Goal: Find contact information: Find contact information

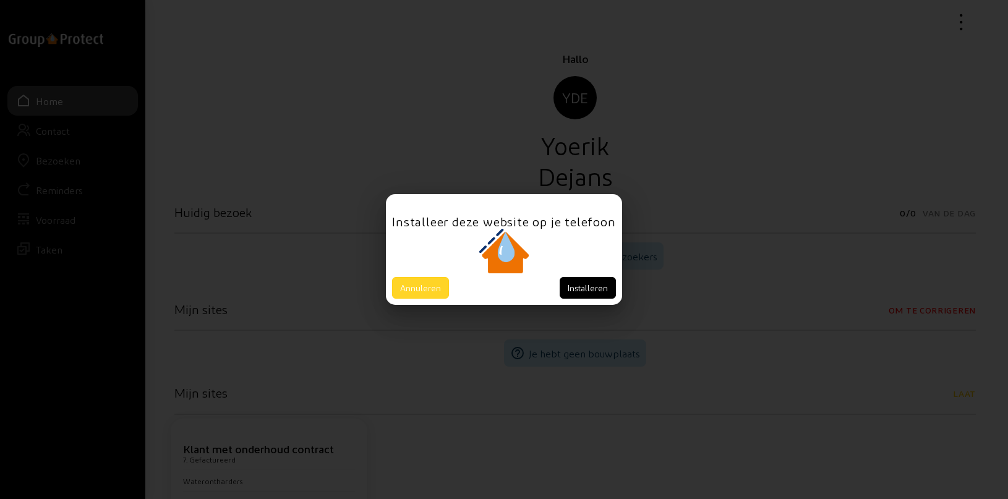
click at [422, 284] on button "Annuleren" at bounding box center [420, 288] width 57 height 22
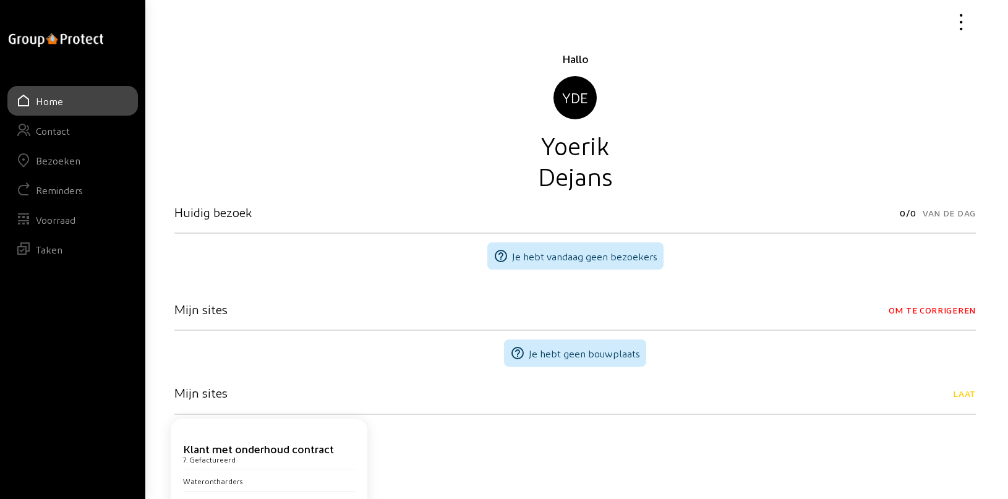
click at [66, 160] on div "Bezoeken" at bounding box center [58, 161] width 45 height 12
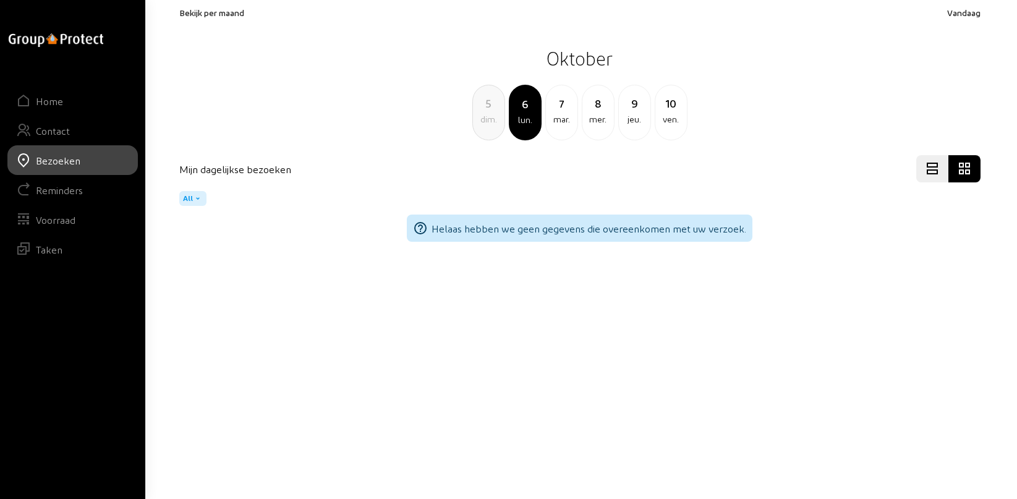
click at [227, 12] on span "Bekijk per maand" at bounding box center [211, 12] width 65 height 11
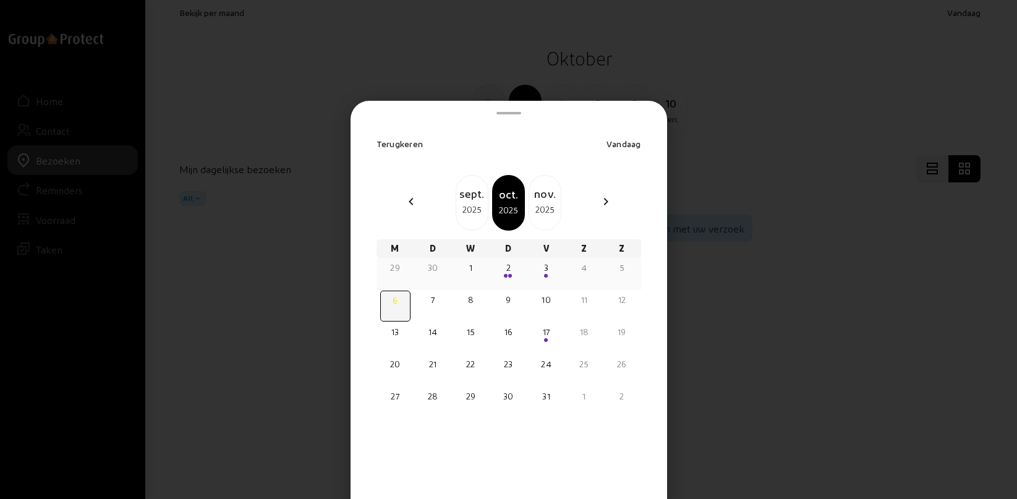
click at [510, 275] on span at bounding box center [510, 276] width 4 height 4
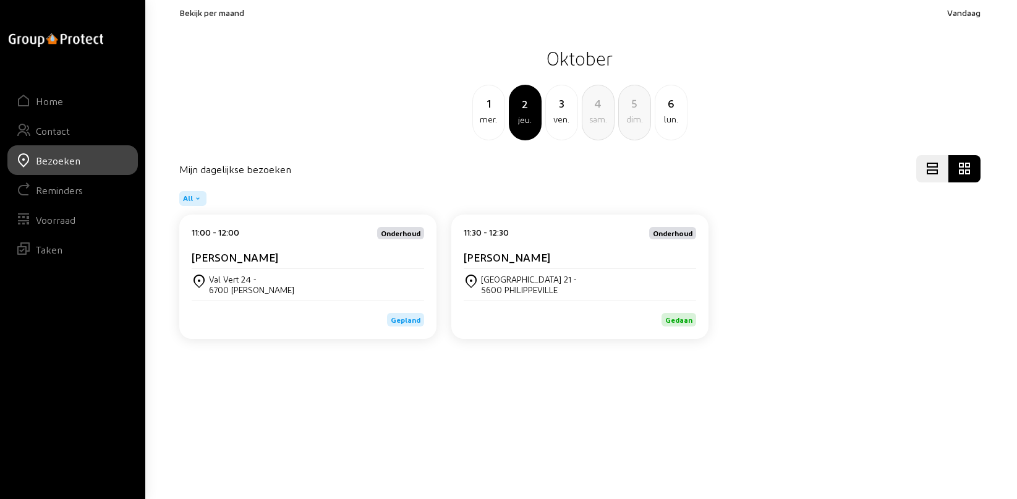
click at [259, 281] on div "Val Vert 24 - 6700 [PERSON_NAME]" at bounding box center [308, 284] width 233 height 21
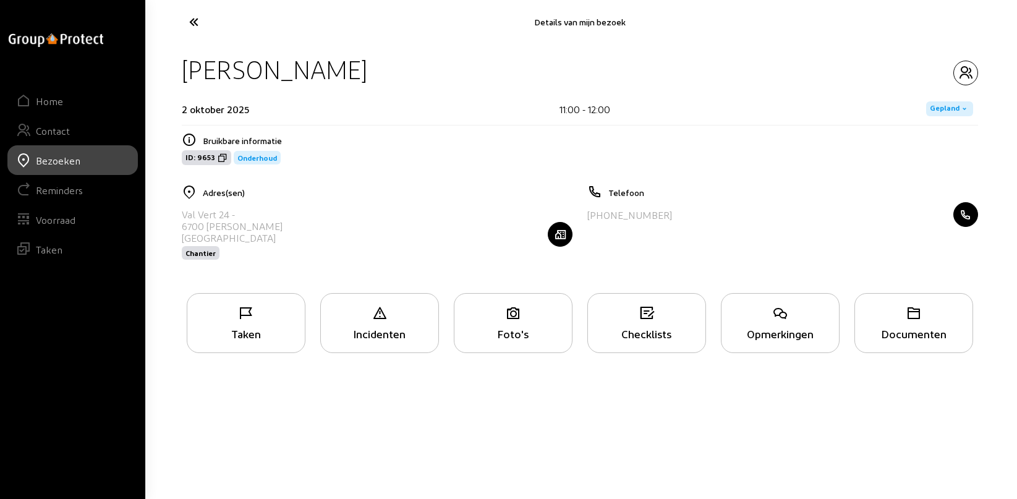
drag, startPoint x: 181, startPoint y: 69, endPoint x: 343, endPoint y: 64, distance: 161.5
click at [343, 64] on div "[PERSON_NAME]" at bounding box center [580, 70] width 797 height 32
copy div "[PERSON_NAME]"
drag, startPoint x: 185, startPoint y: 213, endPoint x: 226, endPoint y: 215, distance: 41.5
click at [226, 215] on div "Val Vert 24 -" at bounding box center [232, 214] width 101 height 12
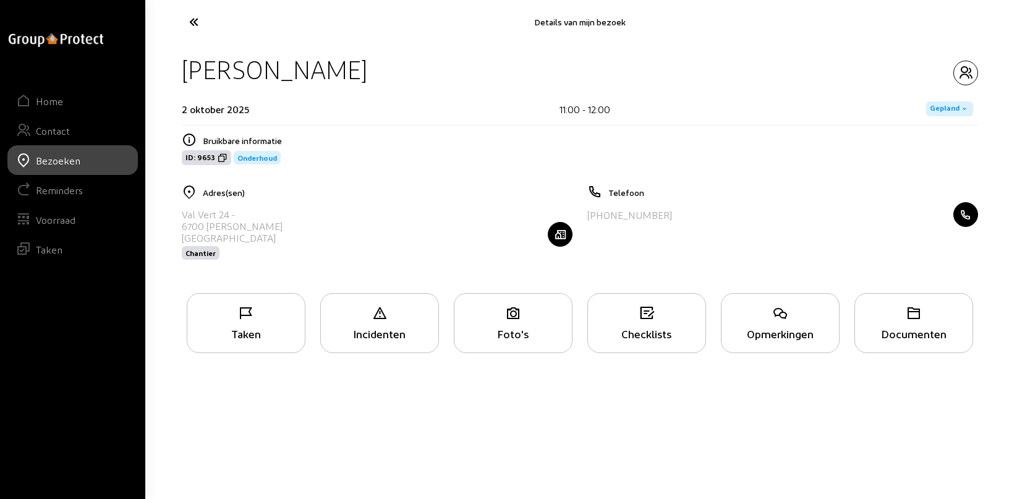
click at [194, 20] on icon at bounding box center [240, 22] width 114 height 22
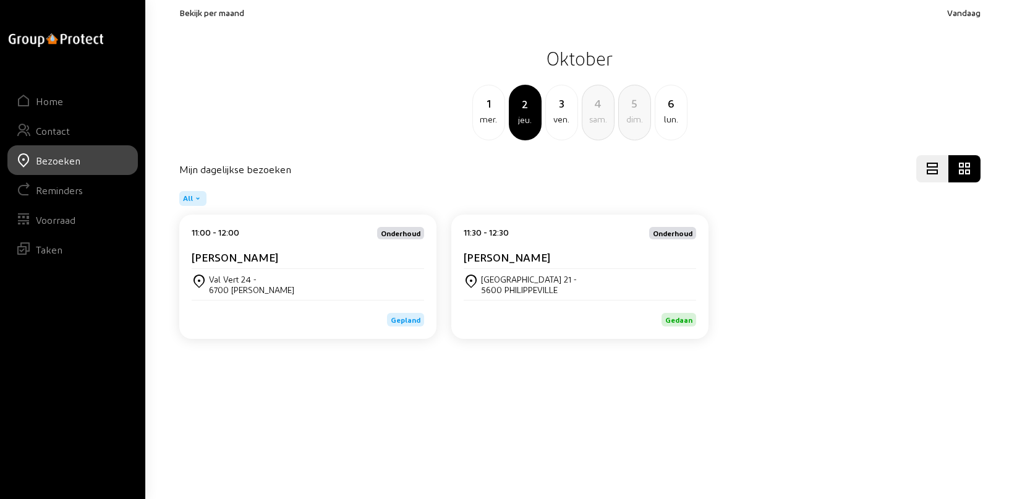
click at [515, 275] on div "[GEOGRAPHIC_DATA] 21 -" at bounding box center [529, 279] width 96 height 11
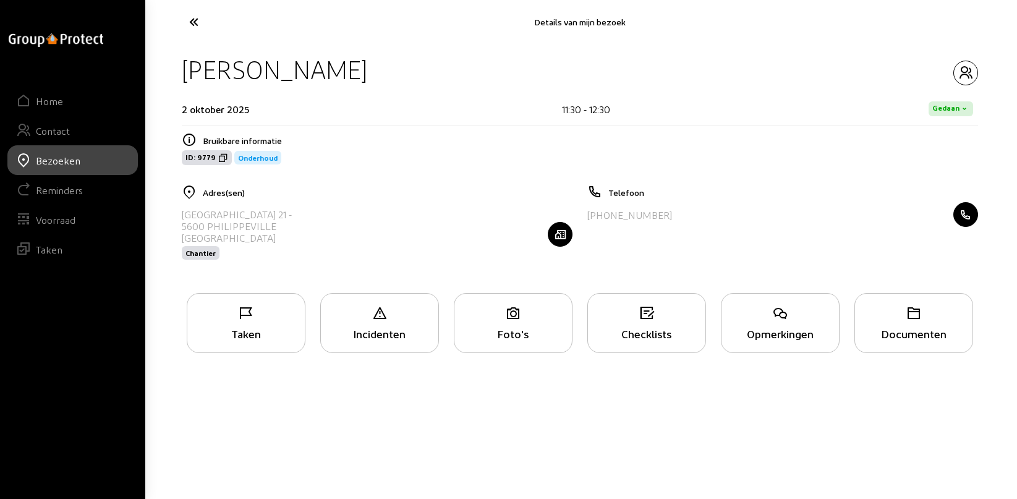
drag, startPoint x: 187, startPoint y: 67, endPoint x: 364, endPoint y: 74, distance: 177.0
click at [364, 74] on div "[PERSON_NAME]" at bounding box center [580, 70] width 797 height 32
copy div "[PERSON_NAME]"
drag, startPoint x: 181, startPoint y: 213, endPoint x: 266, endPoint y: 218, distance: 84.9
click at [266, 218] on div "[GEOGRAPHIC_DATA] 21 -" at bounding box center [237, 214] width 110 height 12
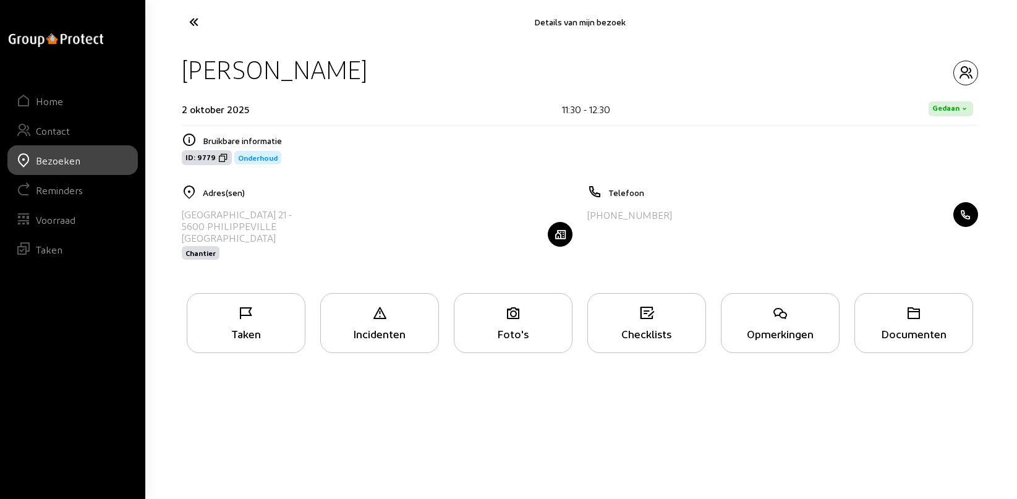
copy div "[GEOGRAPHIC_DATA] 21"
drag, startPoint x: 592, startPoint y: 215, endPoint x: 654, endPoint y: 216, distance: 61.9
click at [654, 216] on div "[PHONE_NUMBER]" at bounding box center [783, 214] width 391 height 25
copy div "32 71 68 97 15"
click at [965, 67] on icon "button" at bounding box center [966, 73] width 24 height 15
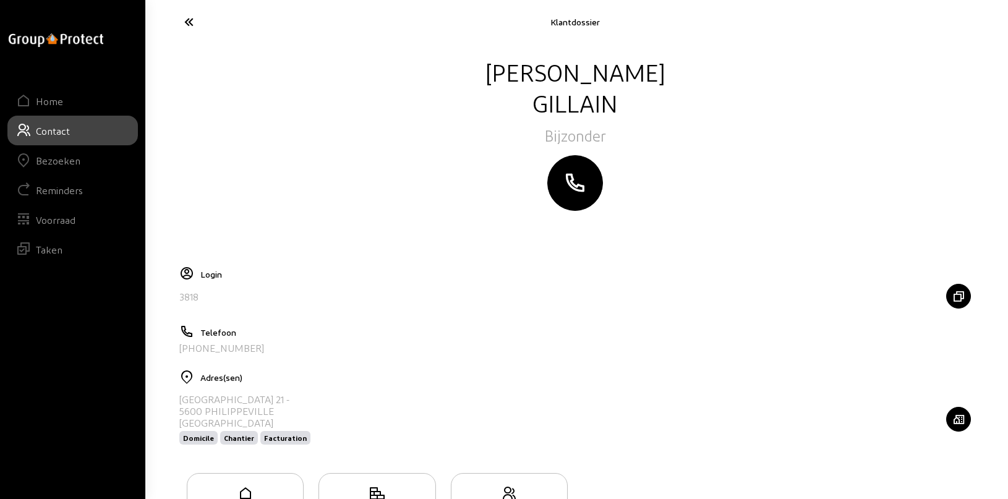
click at [192, 22] on icon at bounding box center [235, 22] width 114 height 22
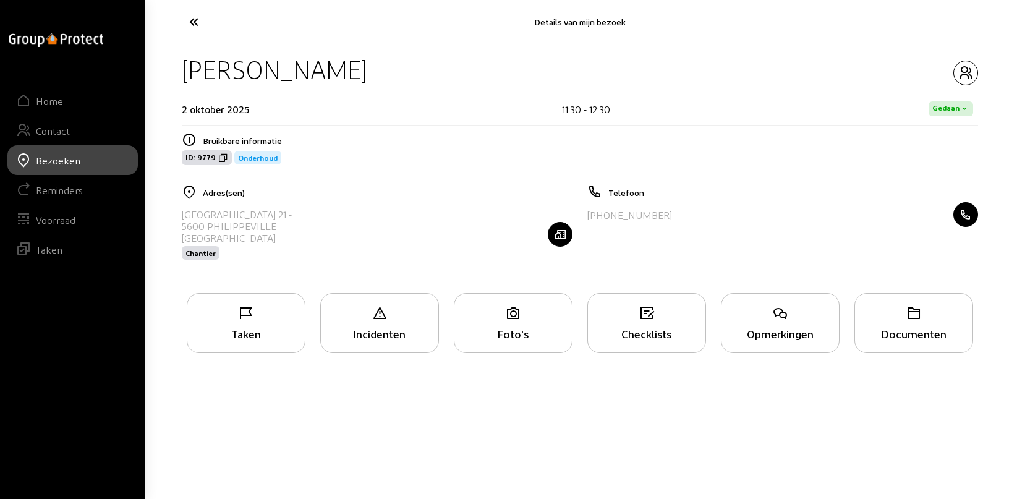
click at [192, 22] on icon at bounding box center [240, 22] width 114 height 22
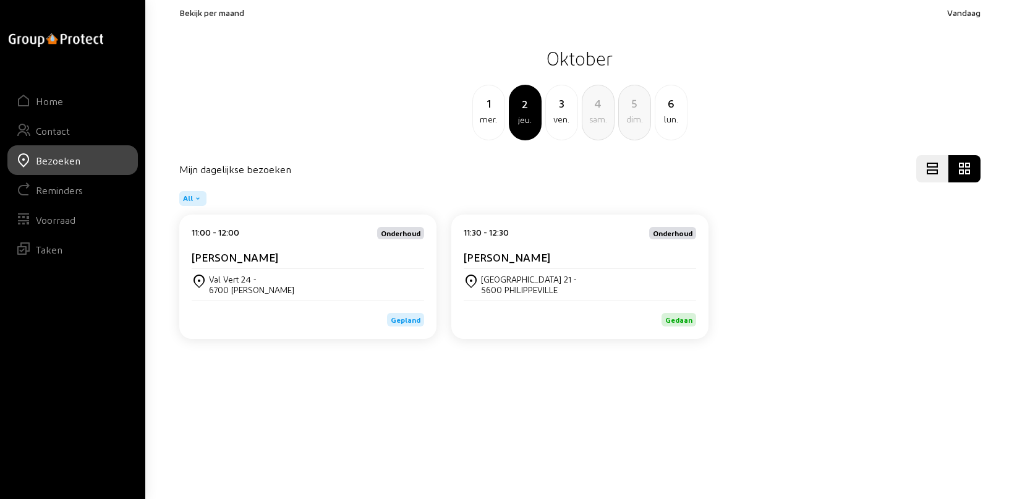
click at [560, 106] on div "3" at bounding box center [562, 103] width 32 height 17
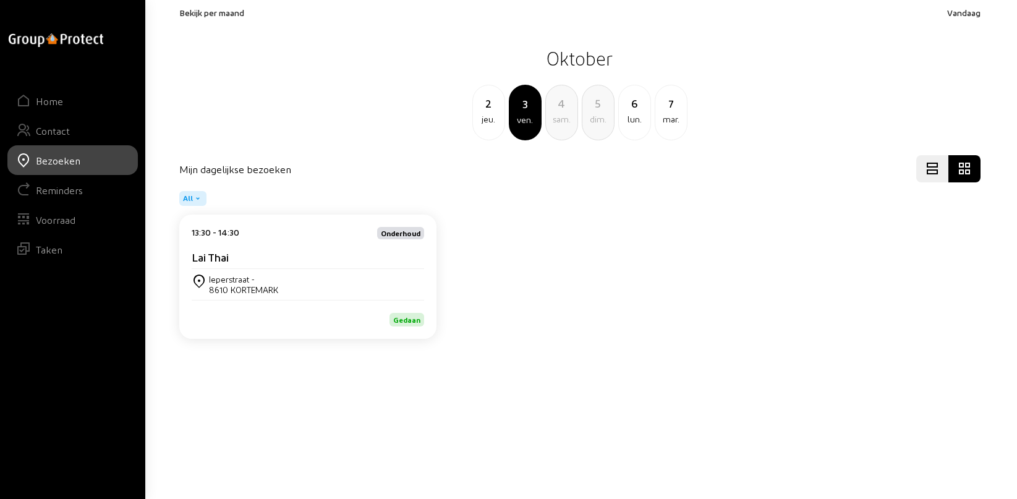
click at [233, 259] on div "Lai Thai" at bounding box center [308, 256] width 233 height 13
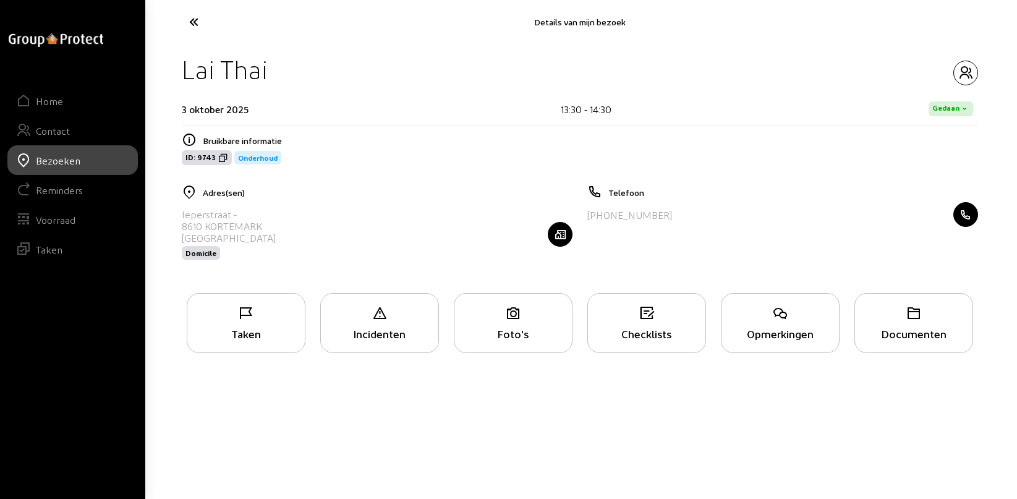
drag, startPoint x: 182, startPoint y: 69, endPoint x: 324, endPoint y: 71, distance: 142.3
click at [324, 71] on div "Lai Thai" at bounding box center [580, 70] width 797 height 32
copy div "Lai Thai"
click at [189, 213] on div "Ieperstraat -" at bounding box center [229, 214] width 94 height 12
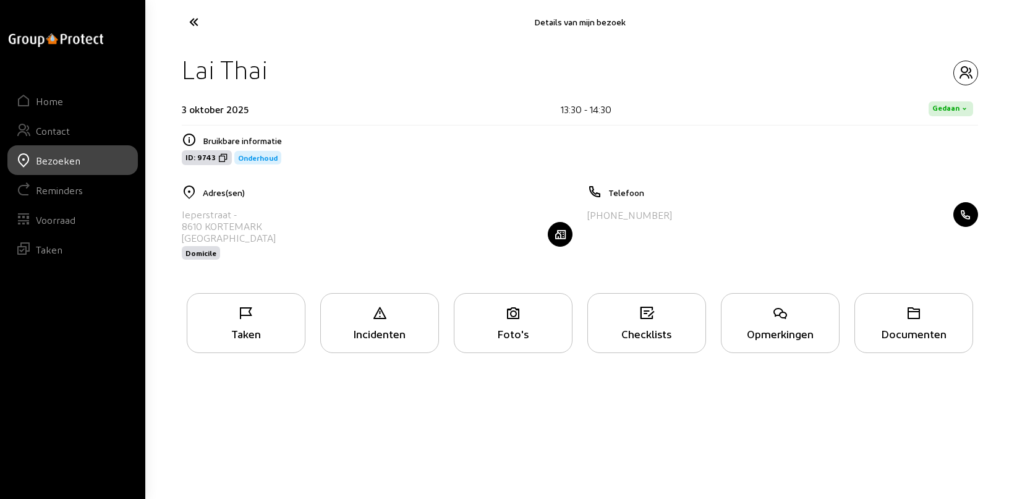
copy div "Ieperstraat"
drag, startPoint x: 593, startPoint y: 213, endPoint x: 667, endPoint y: 216, distance: 73.7
click at [667, 216] on div "[PHONE_NUMBER]" at bounding box center [783, 214] width 391 height 25
copy div "32 485 26 54 05"
click at [967, 69] on icon "button" at bounding box center [966, 73] width 24 height 15
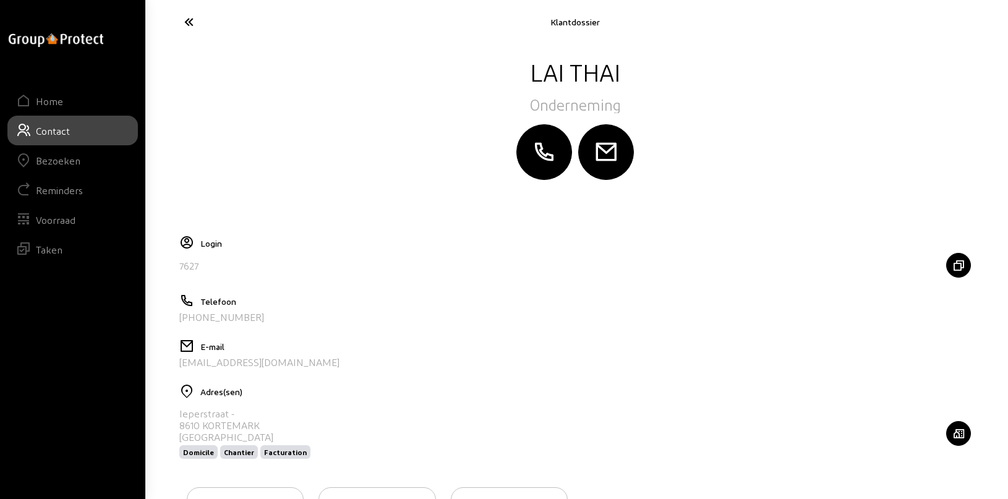
drag, startPoint x: 298, startPoint y: 367, endPoint x: 179, endPoint y: 370, distance: 119.4
click at [179, 370] on cam-layout-content "Lai Thai Onderneming Login 7627 Telefoon [PHONE_NUMBER] E-mail [EMAIL_ADDRESS][…" at bounding box center [575, 305] width 802 height 498
copy div "[EMAIL_ADDRESS][DOMAIN_NAME]"
